Goal: Navigation & Orientation: Find specific page/section

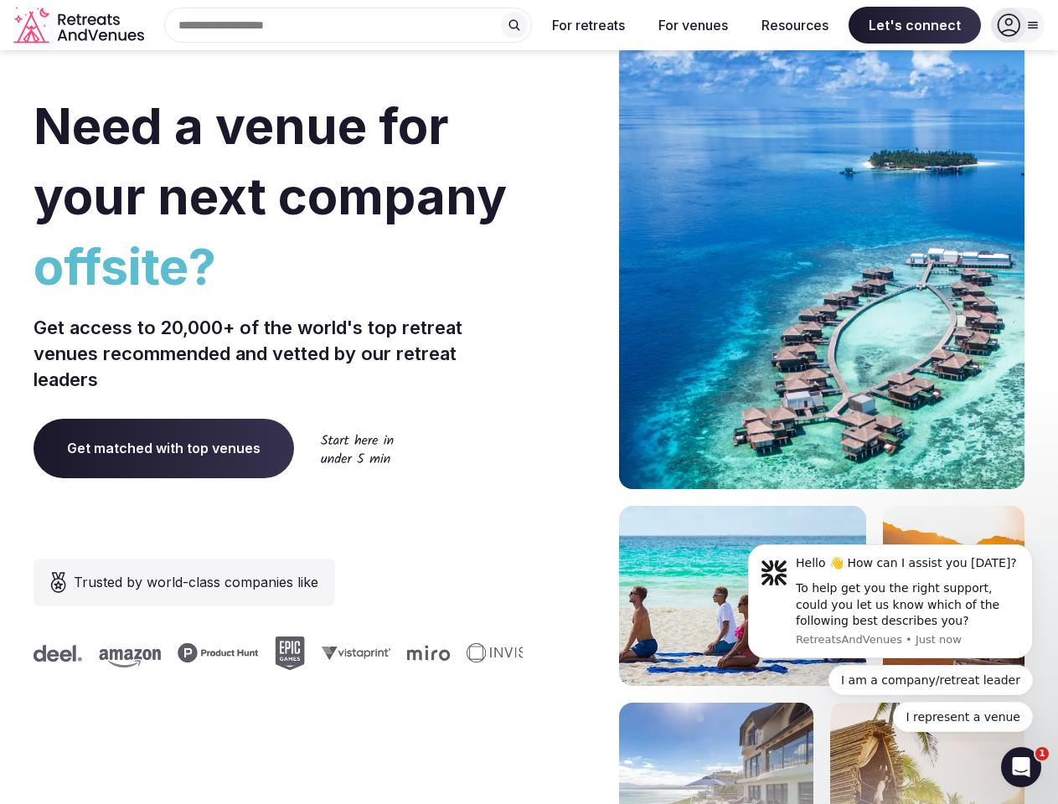
click at [529, 402] on div "Need a venue for your next company offsite? Get access to 20,000+ of the world'…" at bounding box center [529, 501] width 991 height 1009
click at [348, 25] on div "Search Popular Destinations [GEOGRAPHIC_DATA], [GEOGRAPHIC_DATA] [GEOGRAPHIC_DA…" at bounding box center [341, 25] width 381 height 35
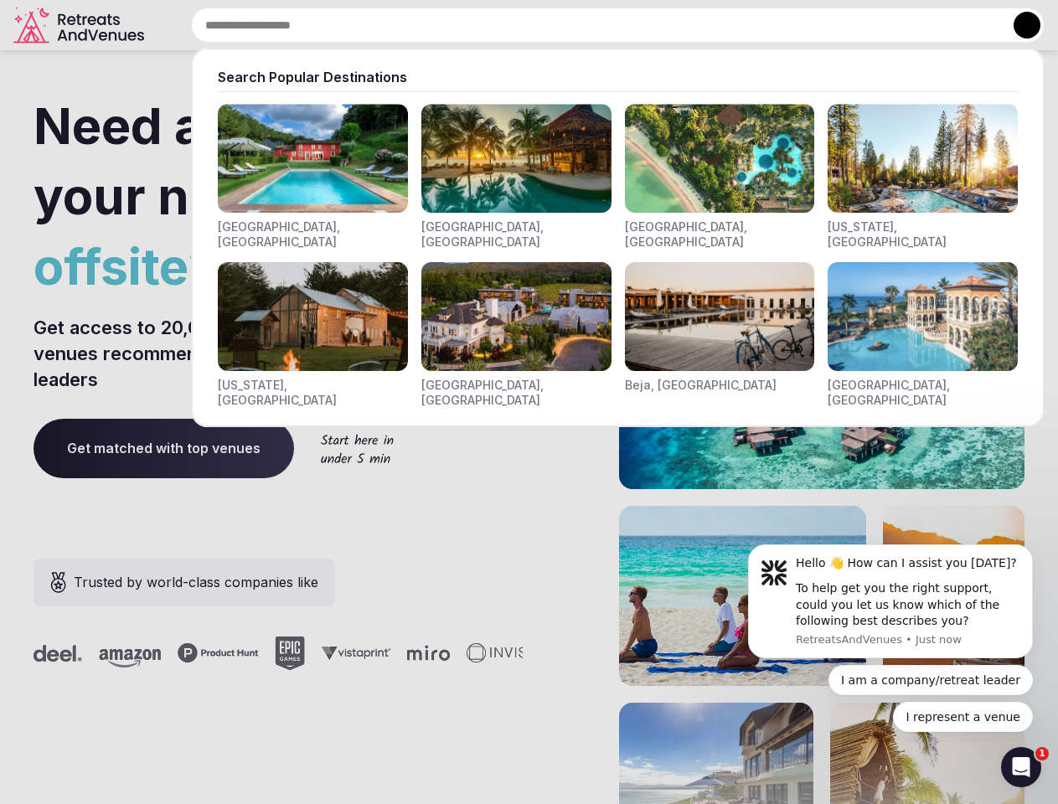
click at [514, 25] on input "text" at bounding box center [617, 25] width 853 height 35
click at [589, 25] on input "text" at bounding box center [617, 25] width 853 height 35
click at [693, 25] on input "text" at bounding box center [617, 25] width 853 height 35
click at [795, 25] on input "text" at bounding box center [617, 25] width 853 height 35
click at [915, 25] on input "text" at bounding box center [617, 25] width 853 height 35
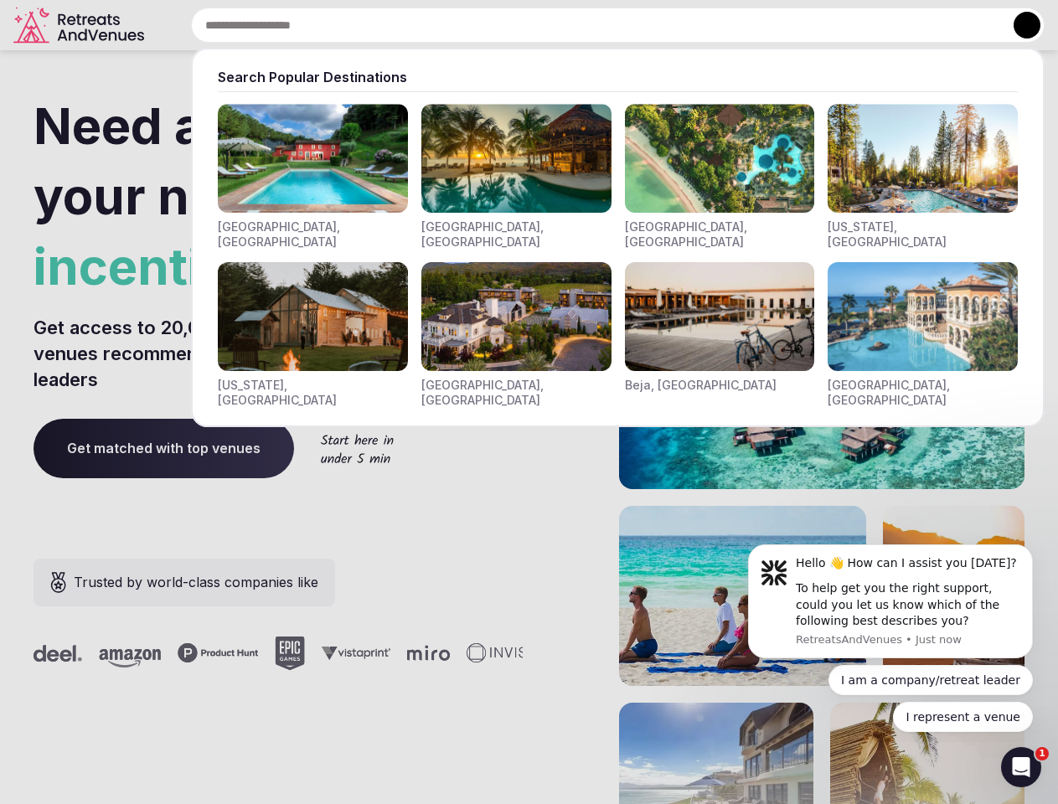
click at [1018, 25] on button at bounding box center [1026, 25] width 27 height 27
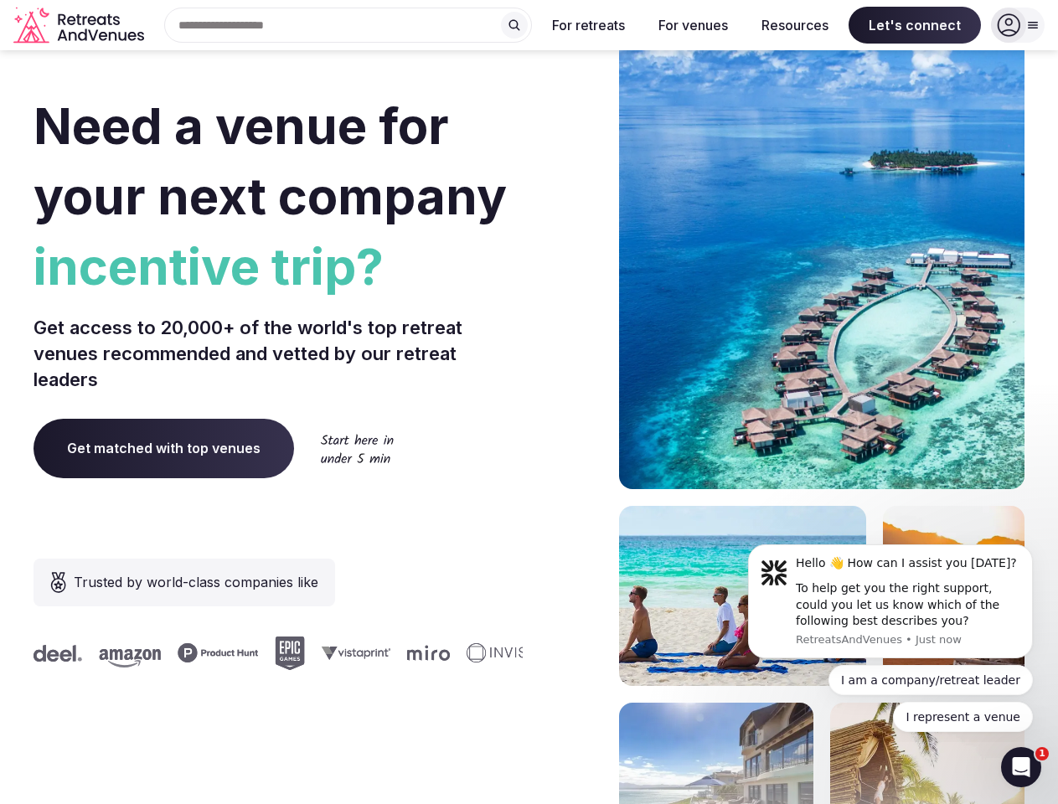
click at [890, 601] on div "To help get you the right support, could you let us know which of the following…" at bounding box center [908, 604] width 224 height 49
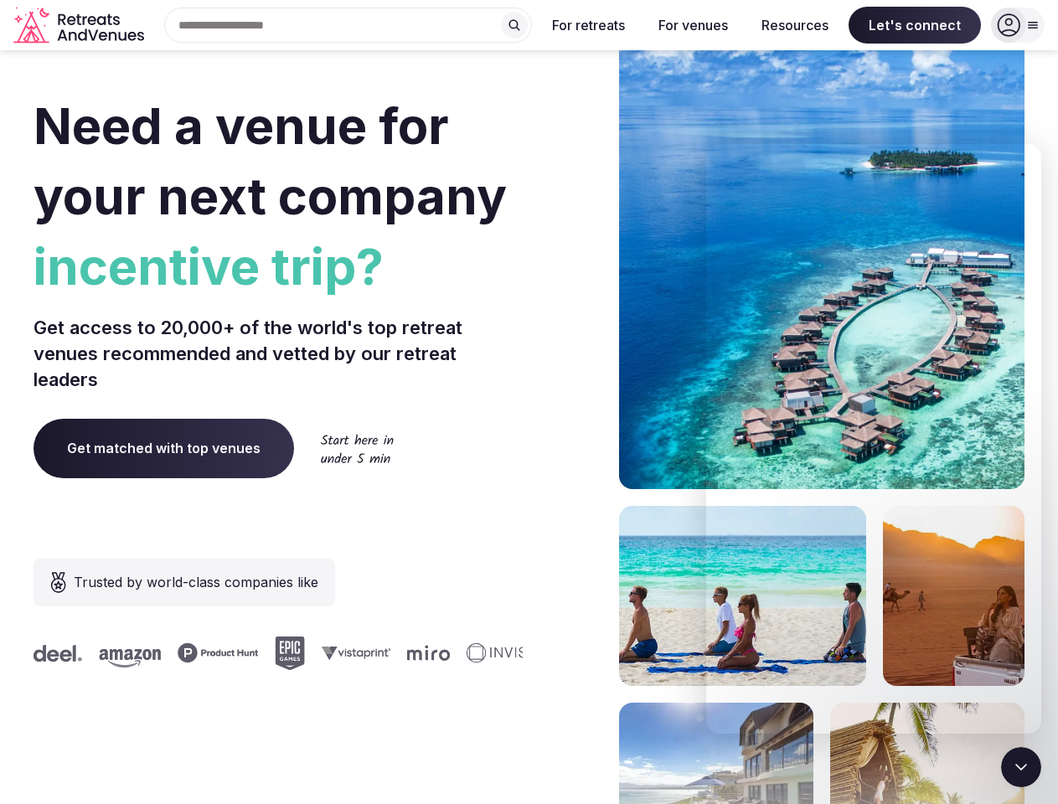
click at [1036, 549] on section "Need a venue for your next company incentive trip? Get access to 20,000+ of the…" at bounding box center [529, 501] width 1058 height 1009
